Goal: Task Accomplishment & Management: Complete application form

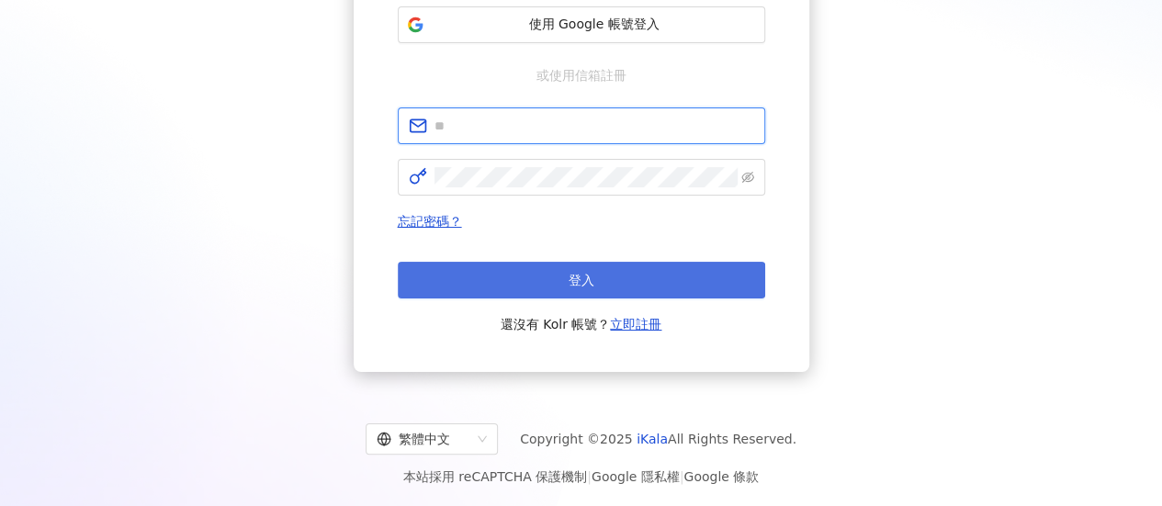
type input "**********"
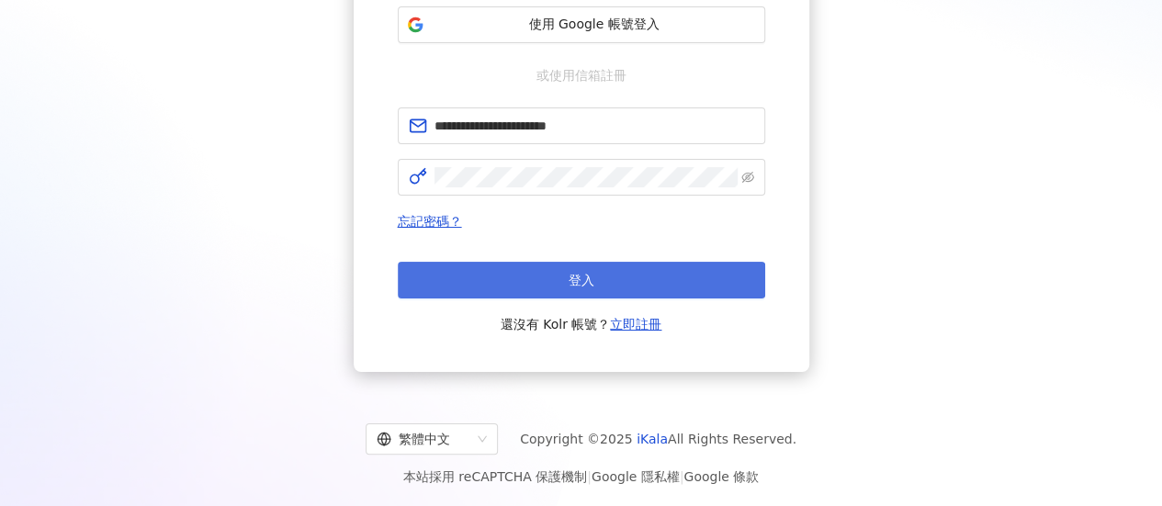
click at [645, 280] on button "登入" at bounding box center [581, 280] width 367 height 37
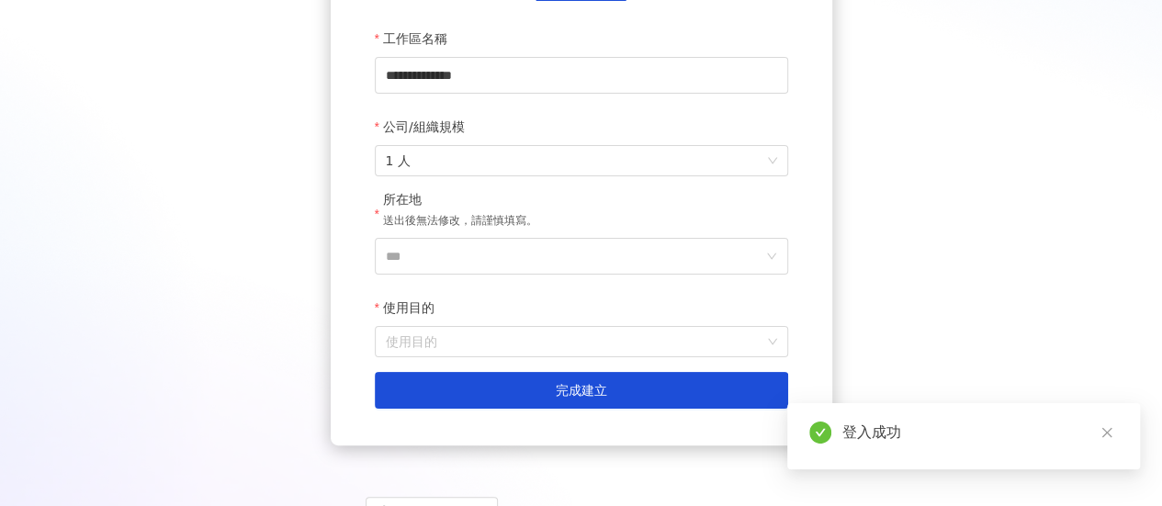
scroll to position [362, 0]
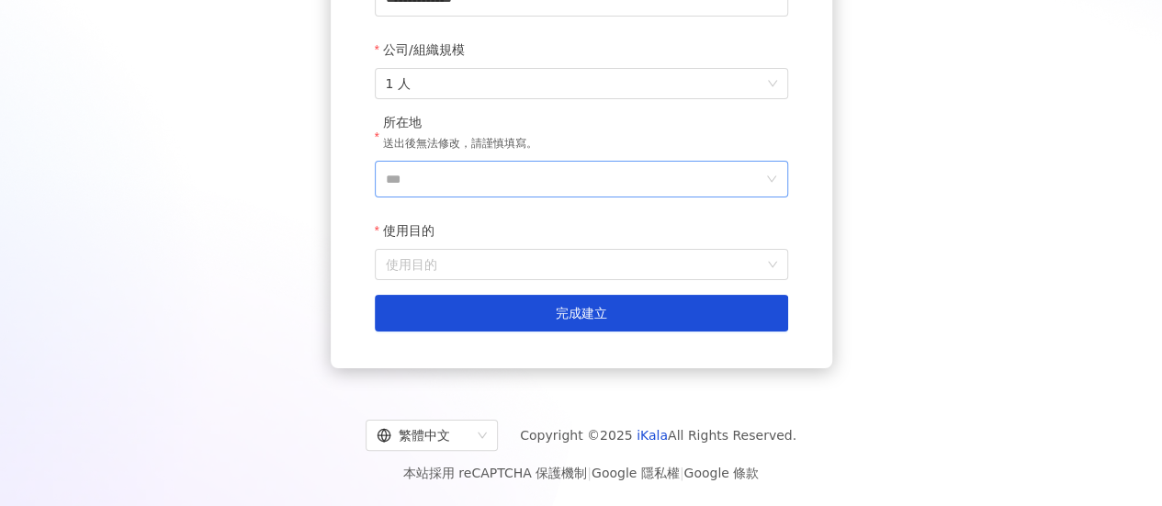
click at [769, 183] on icon "down" at bounding box center [771, 179] width 11 height 11
click at [683, 168] on input "***" at bounding box center [574, 179] width 376 height 35
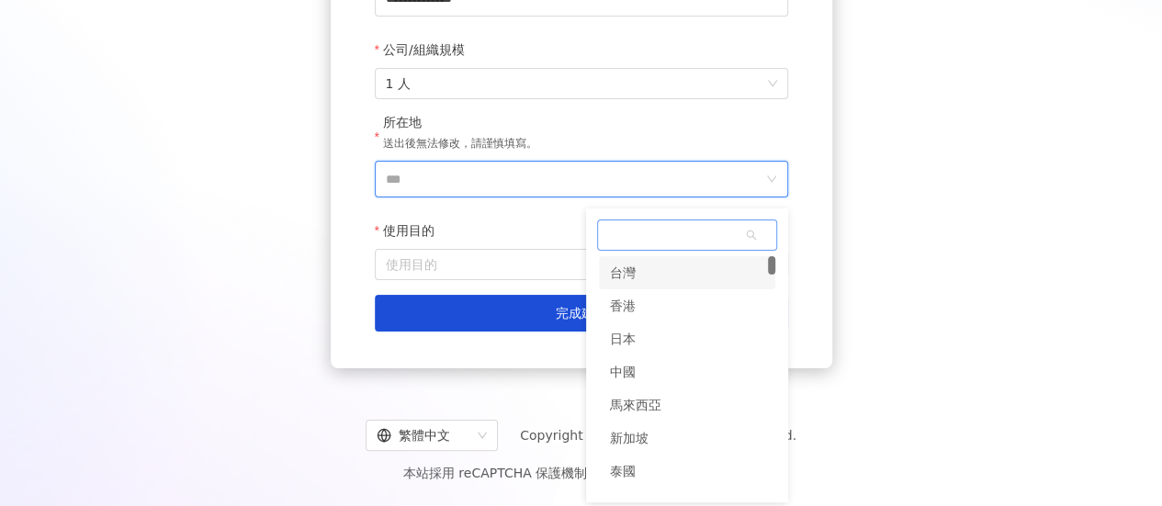
click at [637, 260] on div "台灣" at bounding box center [687, 272] width 176 height 33
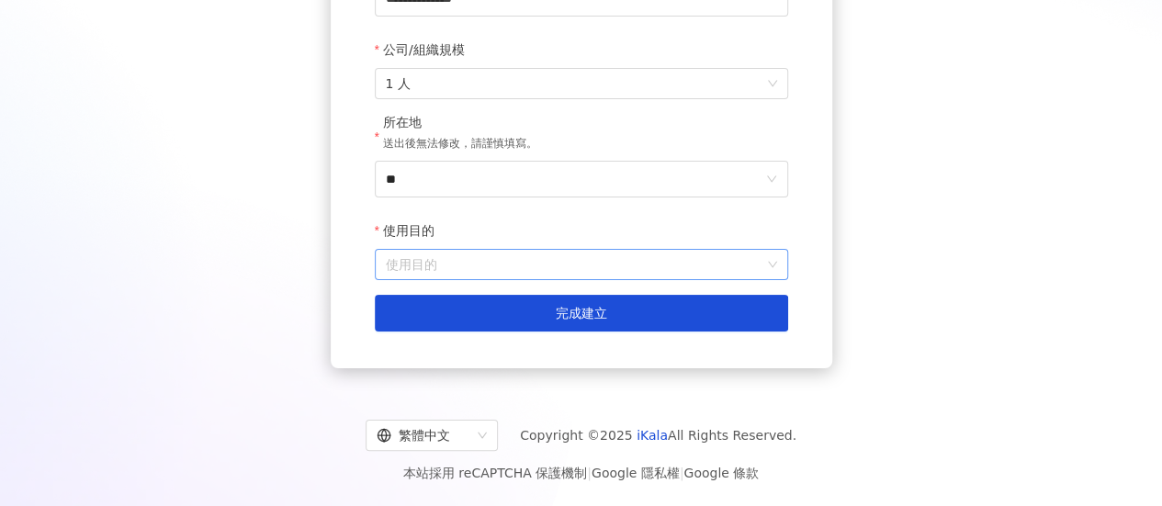
click at [637, 262] on input "使用目的" at bounding box center [581, 264] width 391 height 29
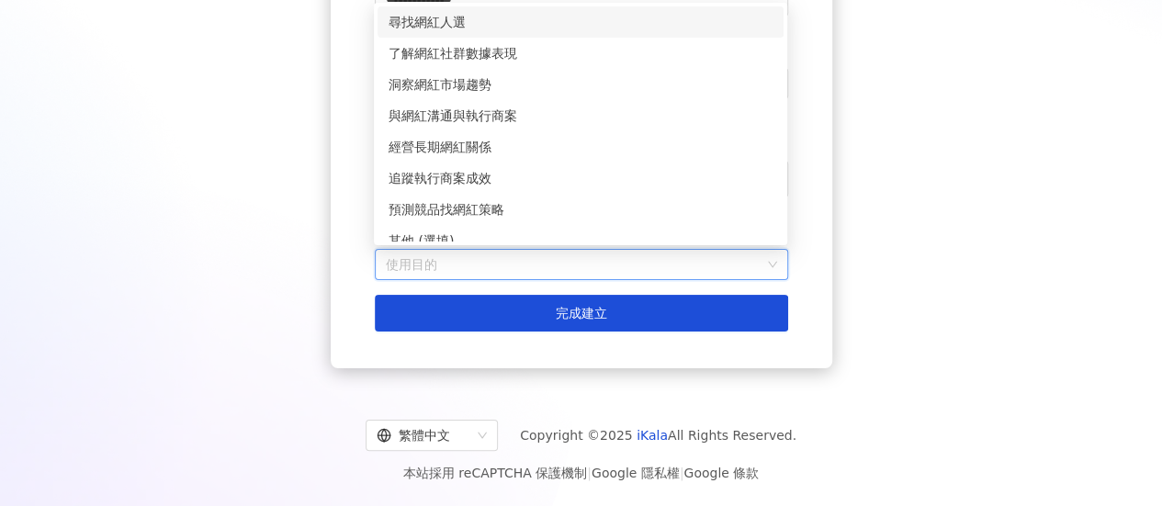
click at [560, 27] on div "尋找網紅人選" at bounding box center [580, 22] width 384 height 20
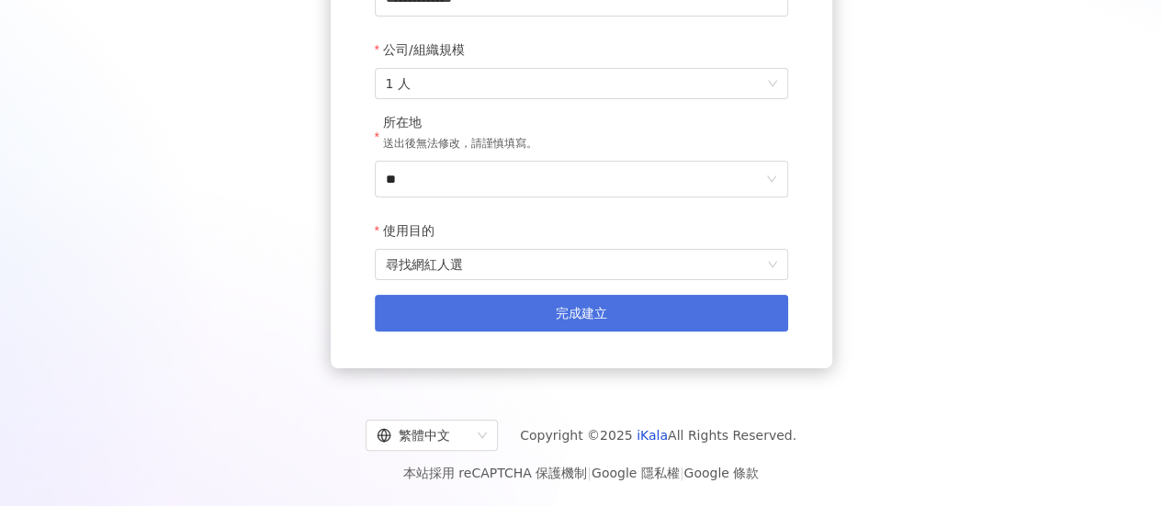
click at [611, 315] on button "完成建立" at bounding box center [581, 313] width 413 height 37
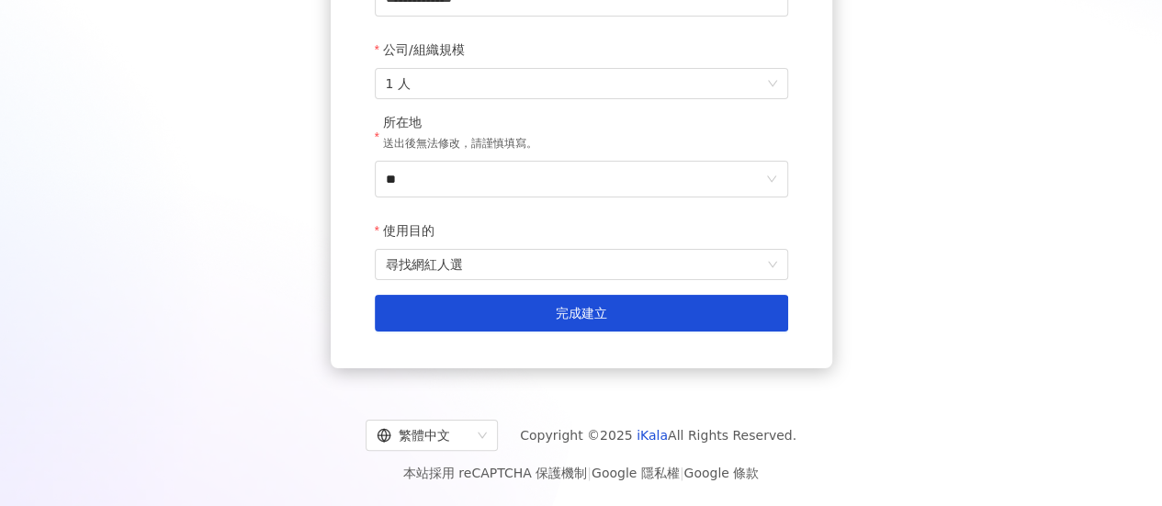
scroll to position [84, 0]
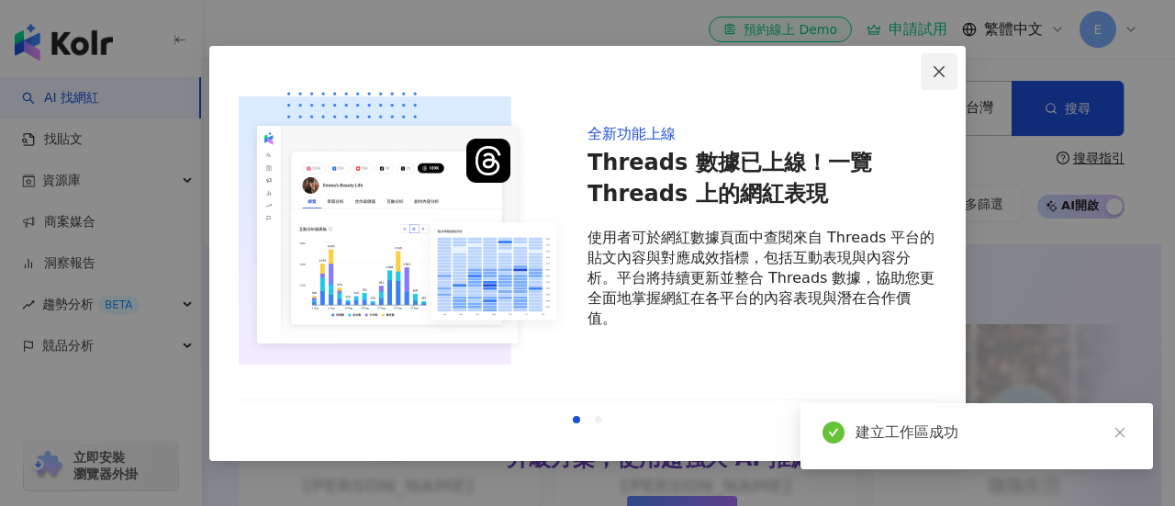
click at [935, 67] on icon "close" at bounding box center [939, 71] width 11 height 11
